Goal: Task Accomplishment & Management: Use online tool/utility

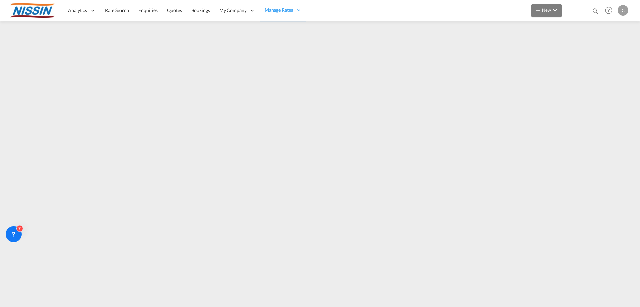
click at [556, 11] on md-icon "icon-chevron-down" at bounding box center [555, 10] width 8 height 8
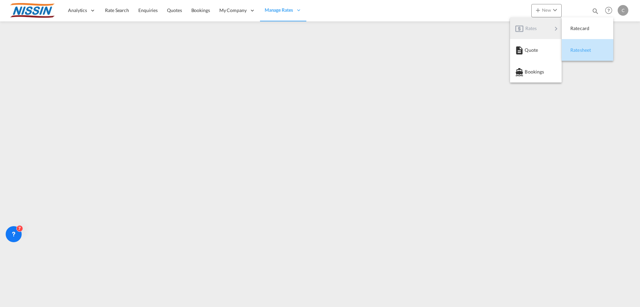
click at [578, 54] on span "Ratesheet" at bounding box center [574, 49] width 7 height 13
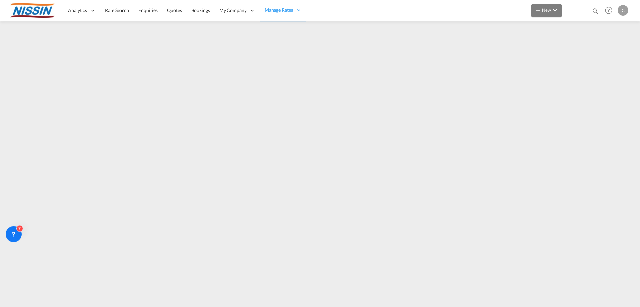
click at [557, 11] on md-icon "icon-chevron-down" at bounding box center [555, 10] width 8 height 8
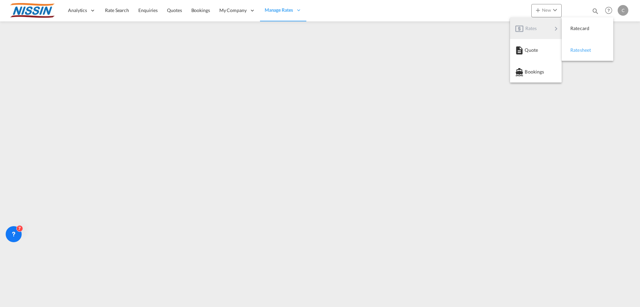
click at [591, 55] on div "Ratesheet" at bounding box center [583, 50] width 25 height 17
